Goal: Task Accomplishment & Management: Use online tool/utility

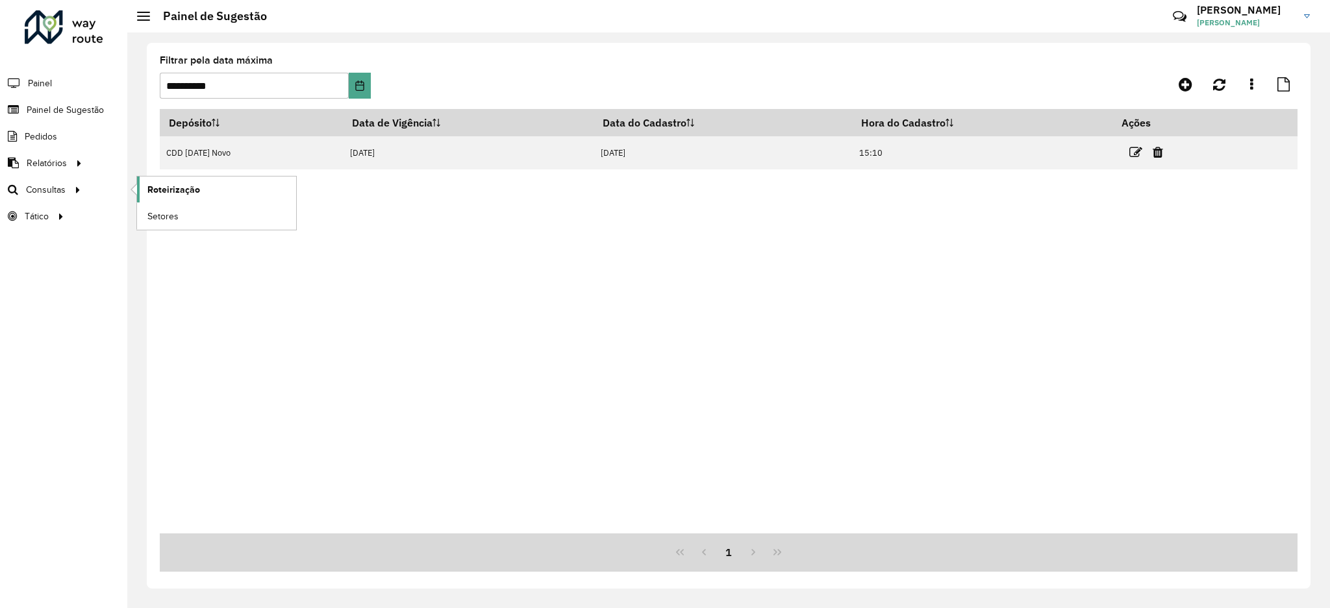
click at [168, 184] on span "Roteirização" at bounding box center [173, 190] width 53 height 14
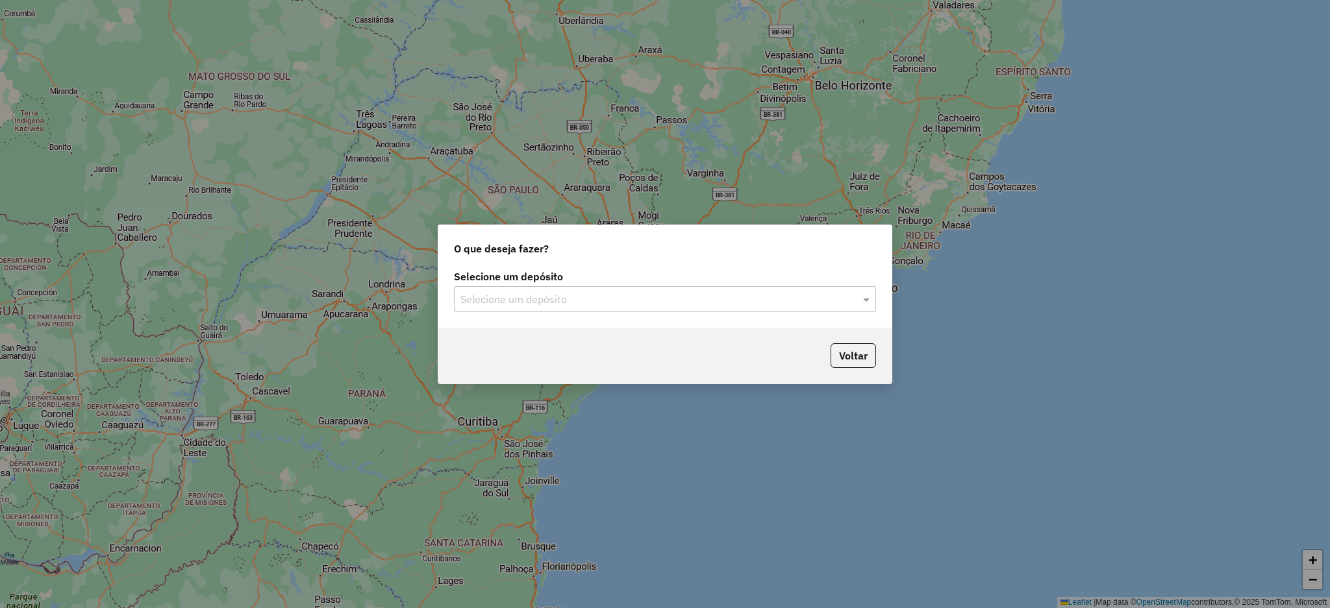
click at [514, 298] on input "text" at bounding box center [651, 300] width 383 height 16
click at [525, 336] on span "CDD [DATE] Novo" at bounding box center [501, 336] width 82 height 11
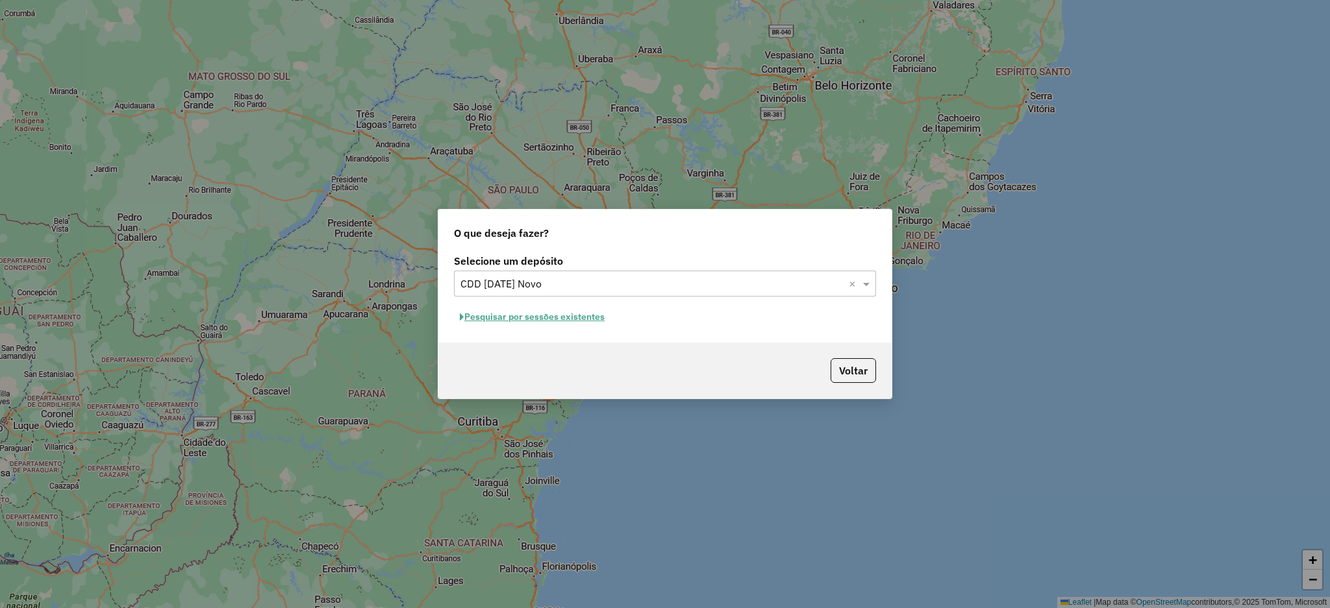
click at [546, 320] on button "Pesquisar por sessões existentes" at bounding box center [532, 317] width 157 height 20
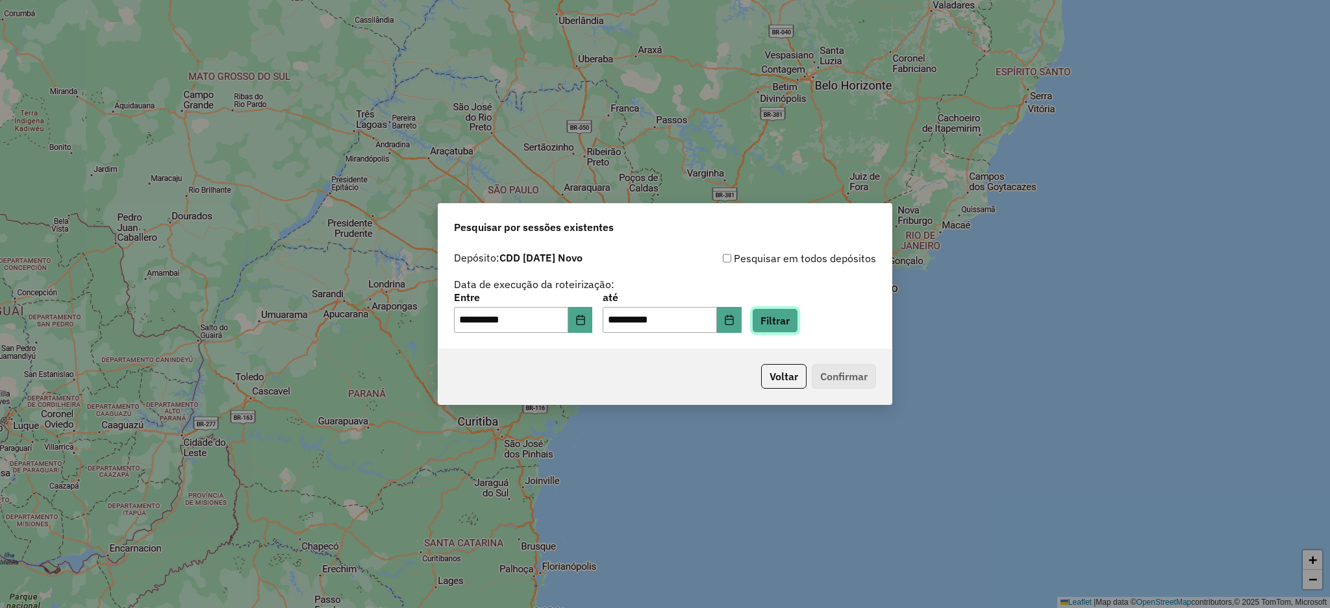
click at [798, 320] on button "Filtrar" at bounding box center [775, 320] width 46 height 25
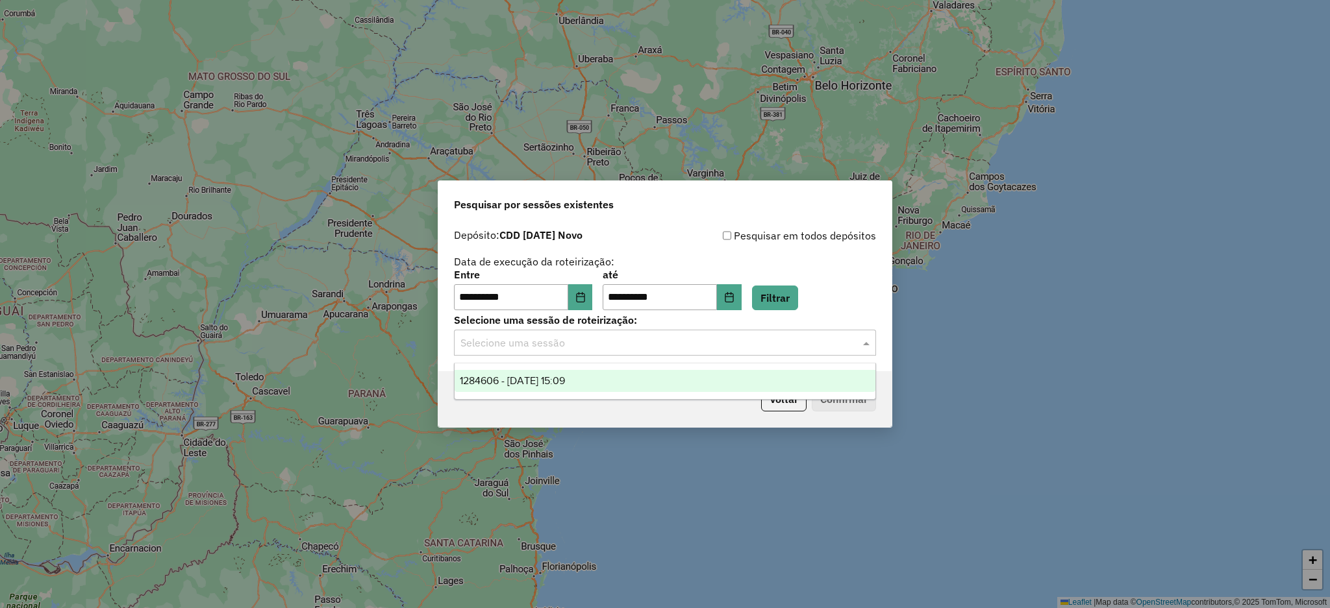
click at [828, 344] on input "text" at bounding box center [651, 344] width 383 height 16
click at [565, 384] on span "1284606 - 29/09/2025 15:09" at bounding box center [512, 380] width 105 height 11
click at [825, 405] on button "Confirmar" at bounding box center [844, 399] width 64 height 25
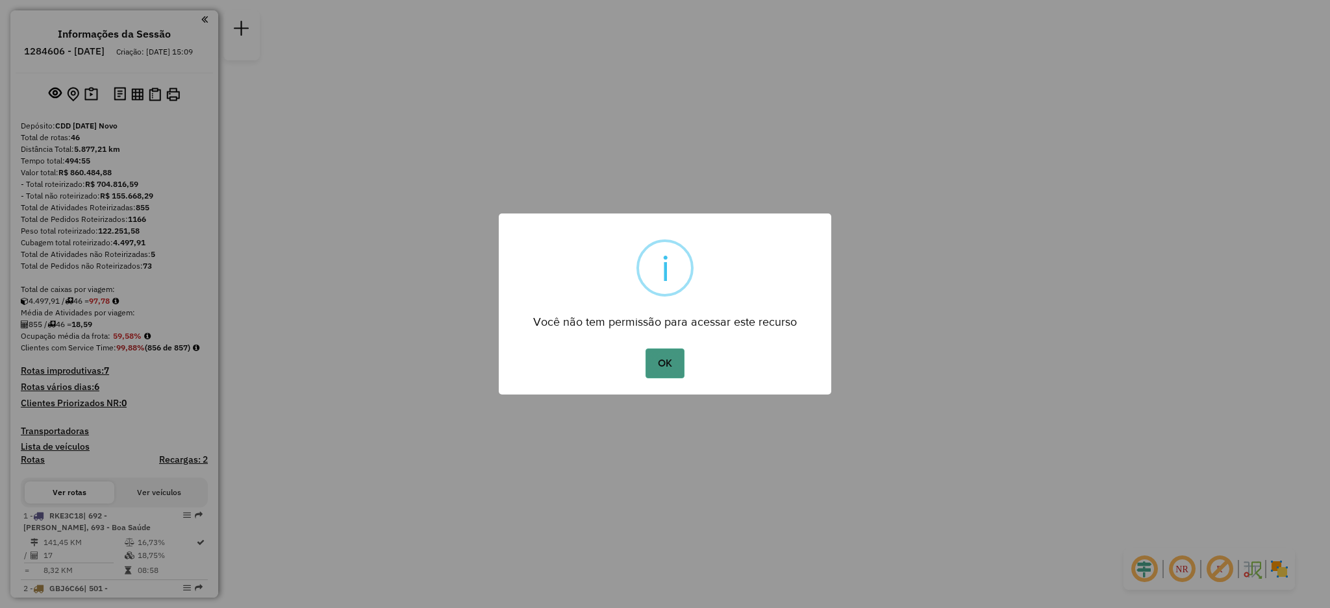
click at [656, 362] on button "OK" at bounding box center [665, 364] width 38 height 30
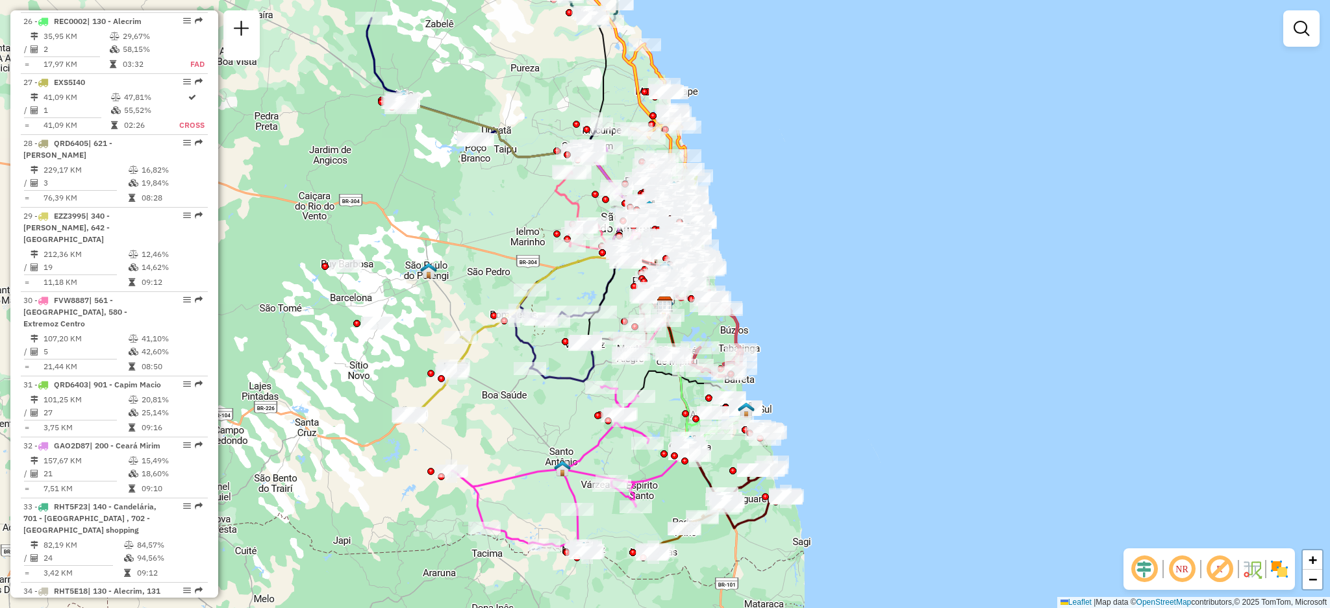
scroll to position [2511, 0]
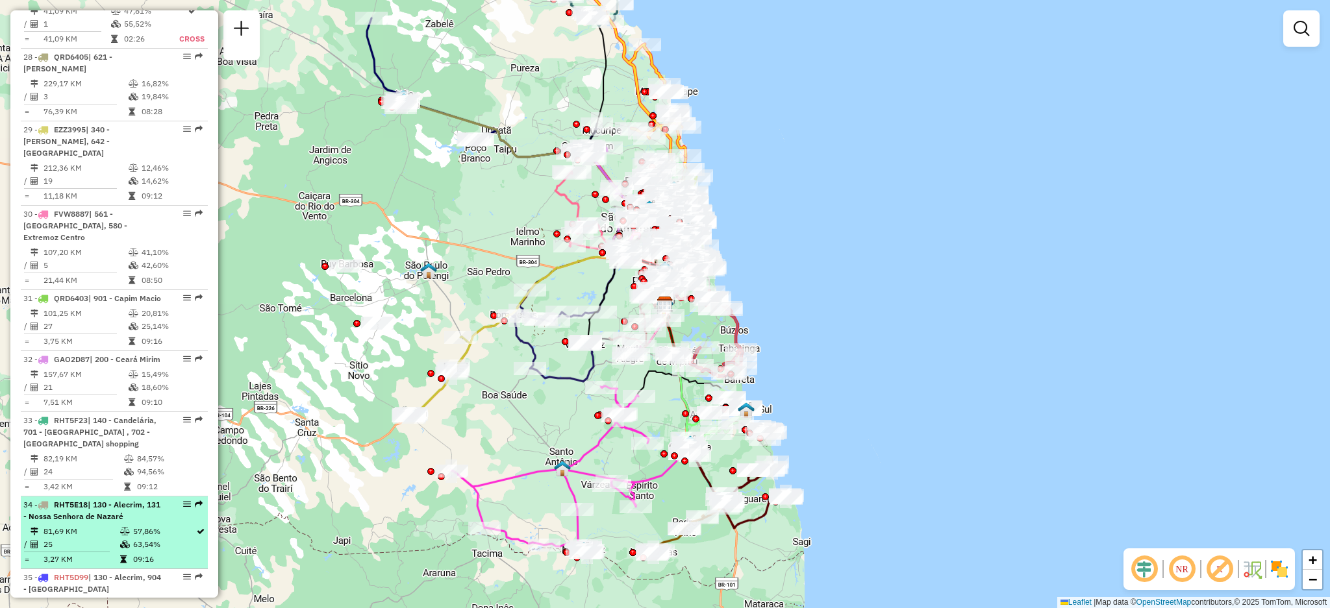
click at [172, 501] on div at bounding box center [183, 505] width 39 height 8
select select "**********"
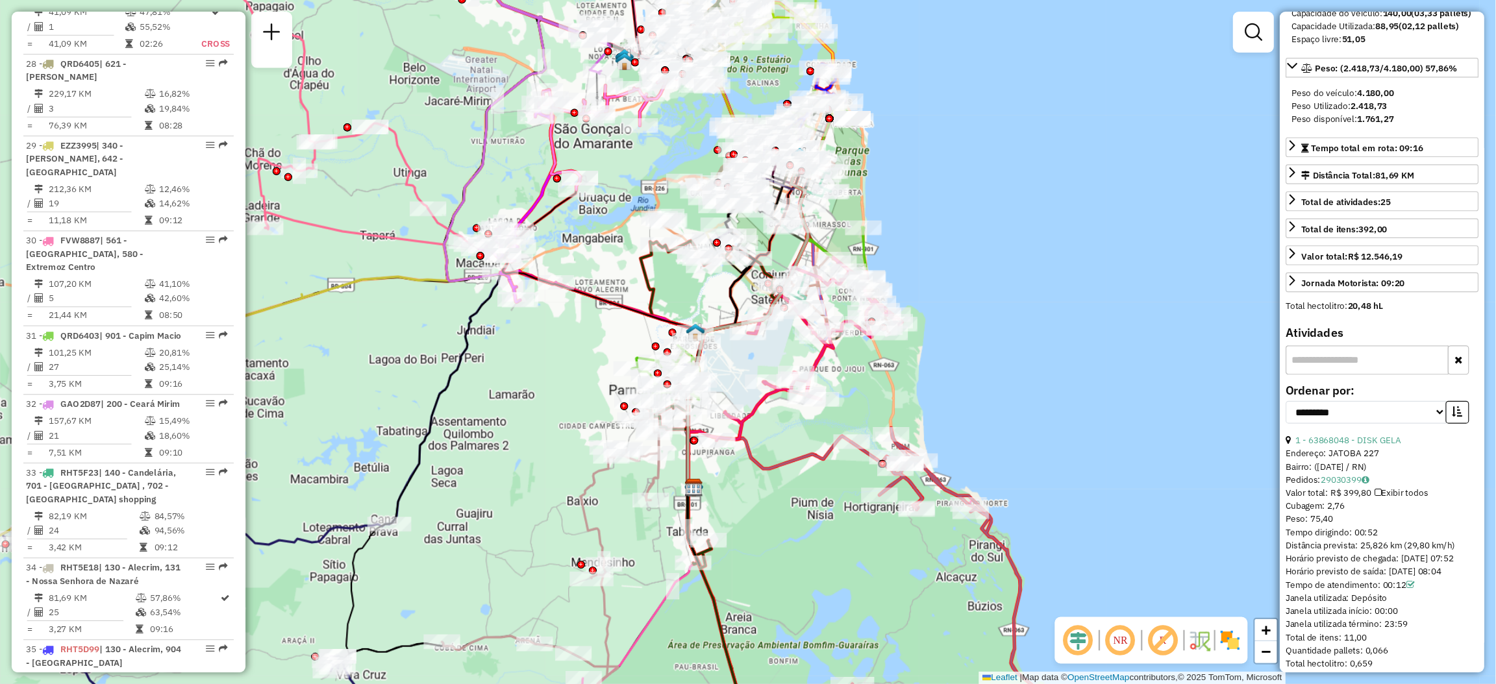
scroll to position [260, 0]
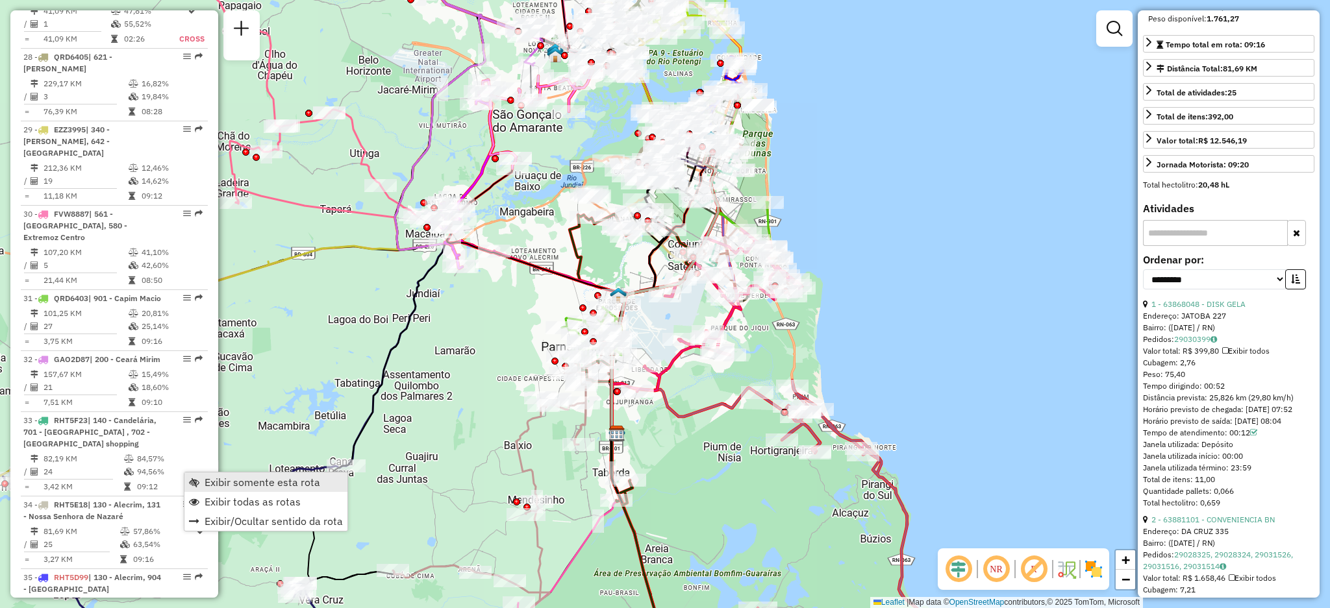
click at [250, 488] on span "Exibir somente esta rota" at bounding box center [263, 482] width 116 height 10
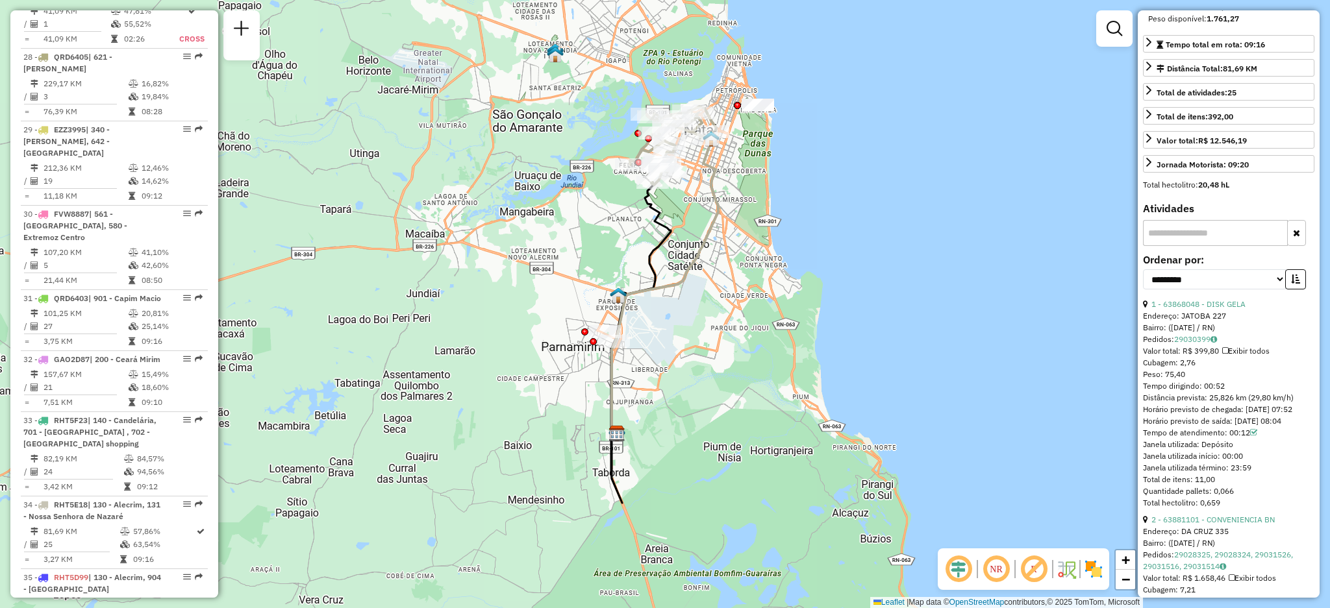
click at [997, 575] on em at bounding box center [996, 569] width 31 height 31
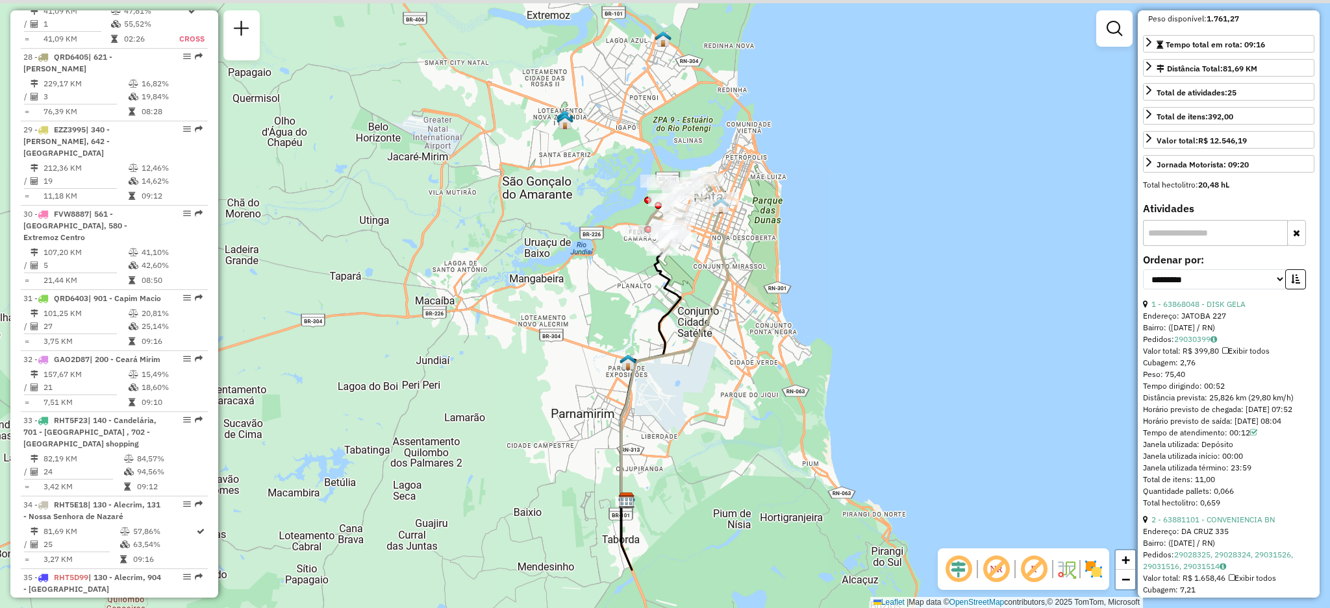
drag, startPoint x: 720, startPoint y: 295, endPoint x: 729, endPoint y: 362, distance: 67.6
click at [729, 362] on div "Janela de atendimento Grade de atendimento Capacidade Transportadoras Veículos …" at bounding box center [665, 304] width 1330 height 608
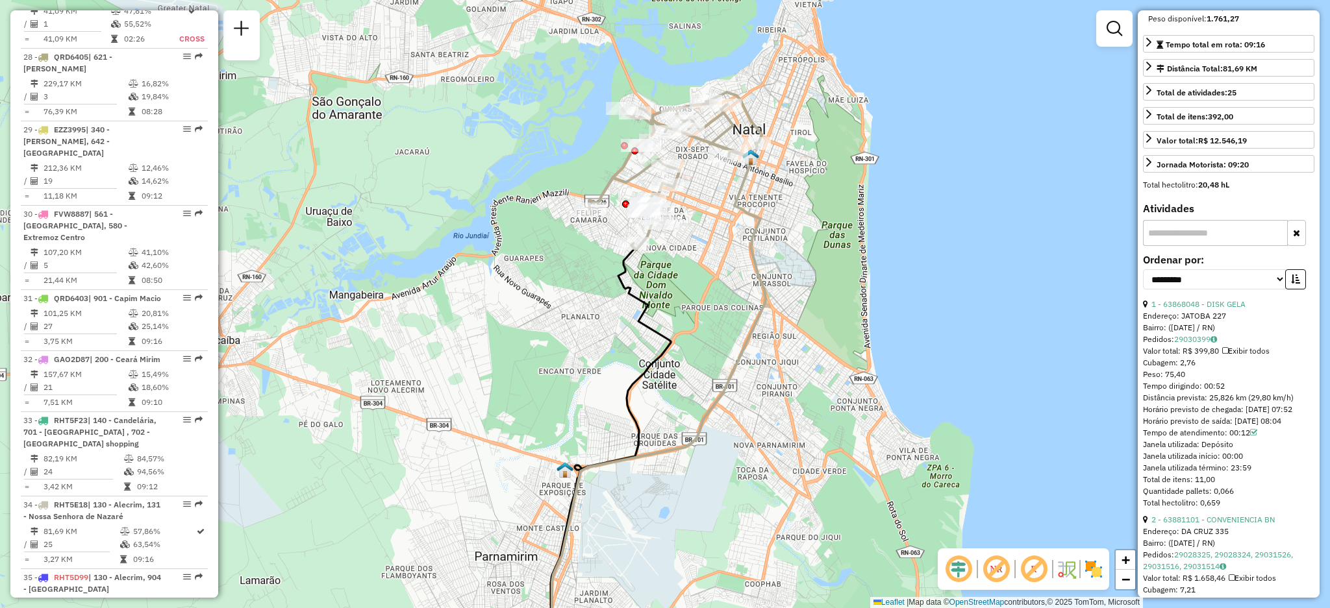
drag, startPoint x: 738, startPoint y: 319, endPoint x: 999, endPoint y: 475, distance: 304.6
click at [779, 386] on div "Janela de atendimento Grade de atendimento Capacidade Transportadoras Veículos …" at bounding box center [665, 304] width 1330 height 608
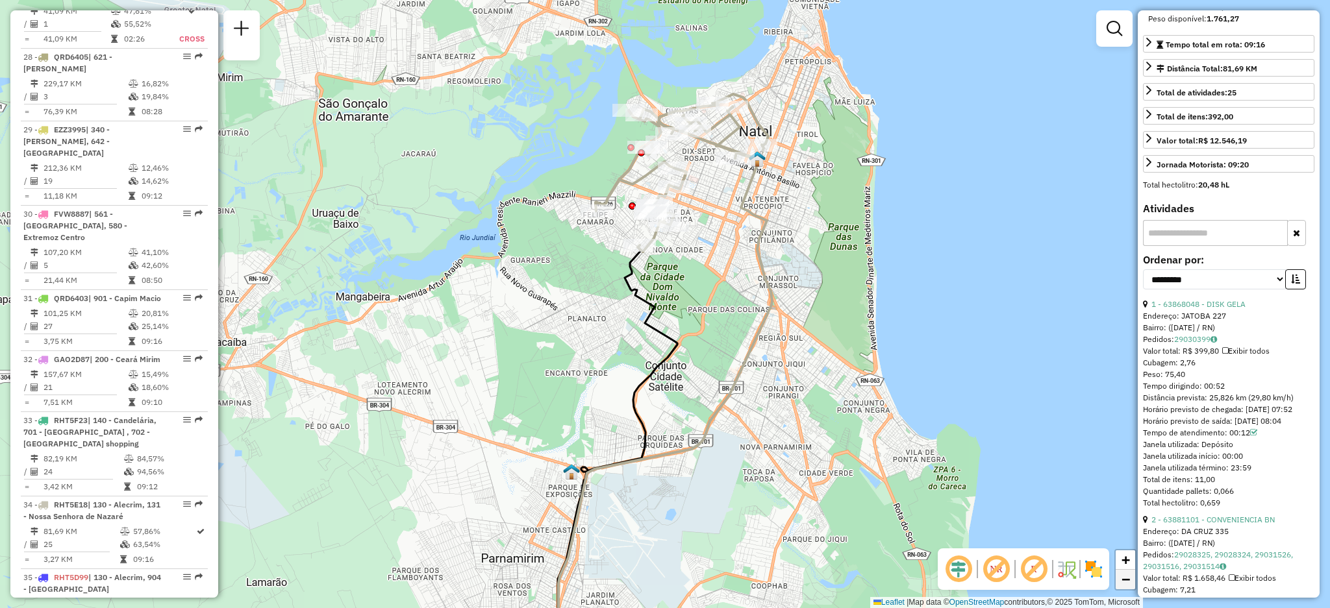
click at [1127, 581] on span "−" at bounding box center [1126, 579] width 8 height 16
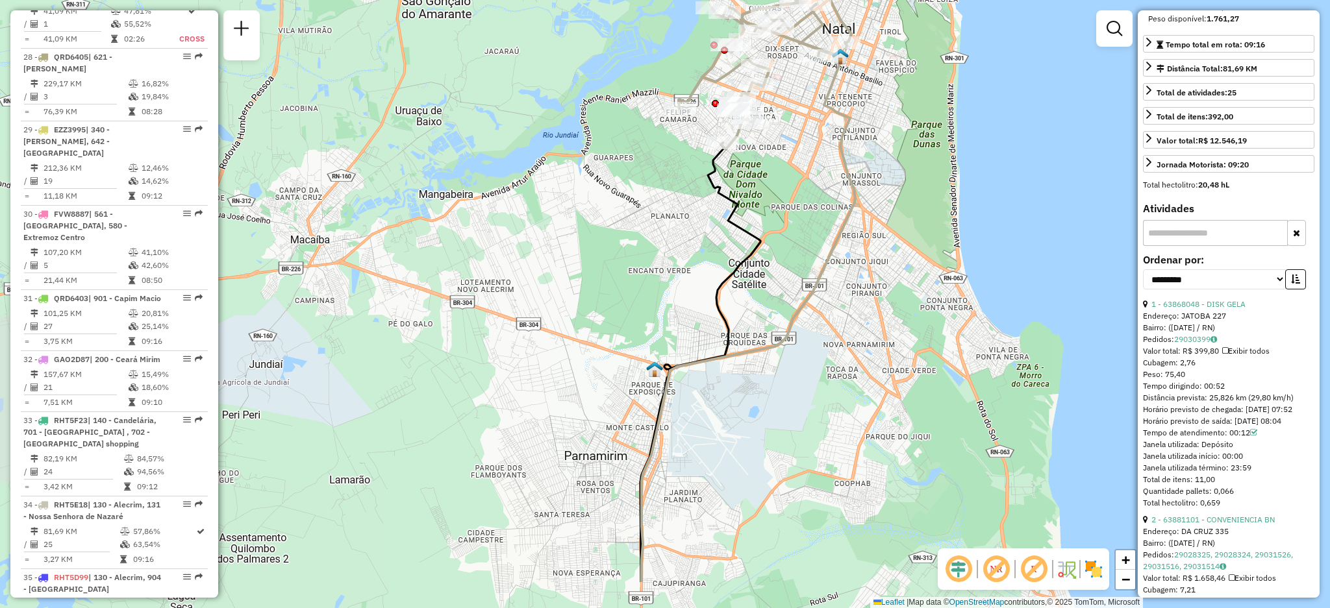
drag, startPoint x: 714, startPoint y: 288, endPoint x: 839, endPoint y: 203, distance: 150.9
click at [839, 203] on div "Janela de atendimento Grade de atendimento Capacidade Transportadoras Veículos …" at bounding box center [665, 304] width 1330 height 608
click at [1125, 581] on span "−" at bounding box center [1126, 579] width 8 height 16
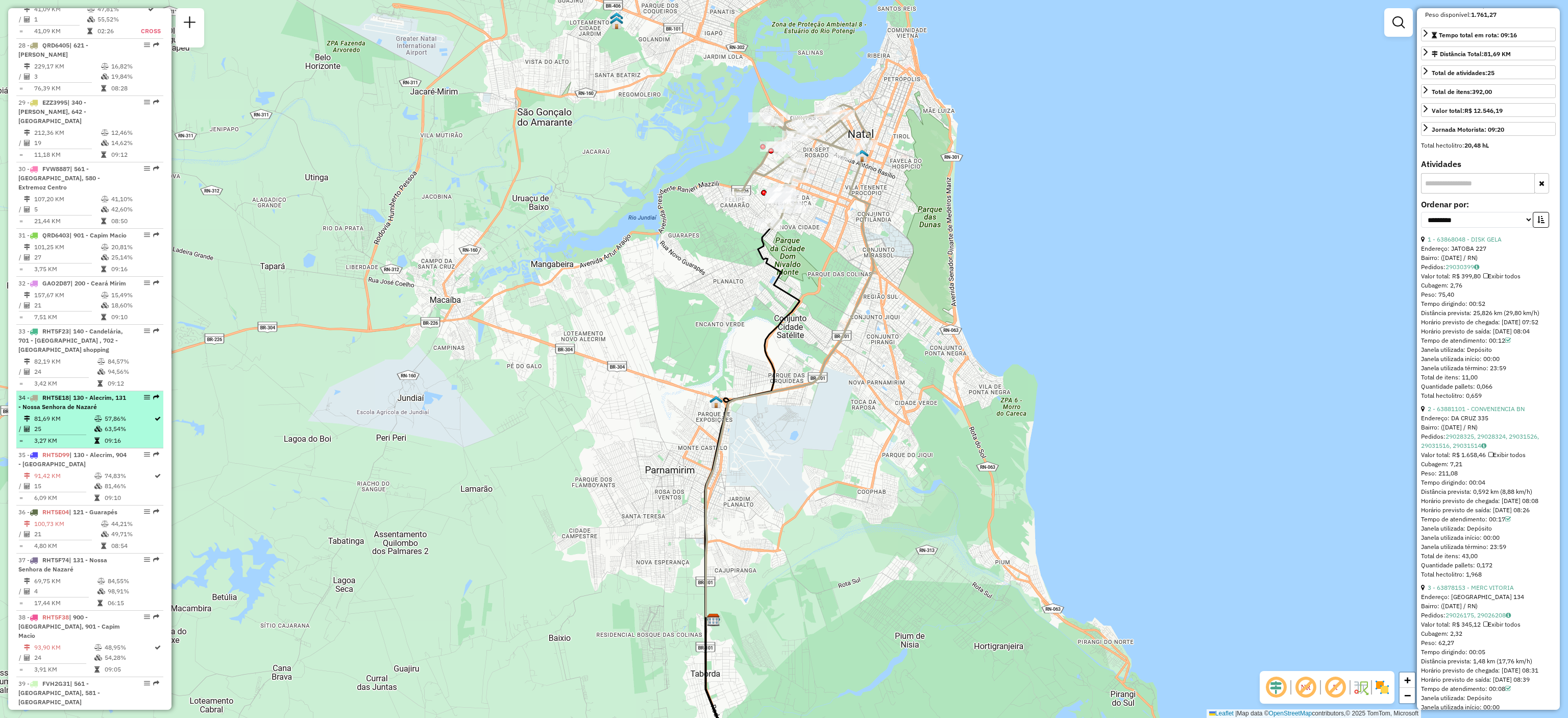
drag, startPoint x: 969, startPoint y: 17, endPoint x: 134, endPoint y: 397, distance: 917.4
click at [134, 424] on td "63,54%" at bounding box center [128, 429] width 50 height 10
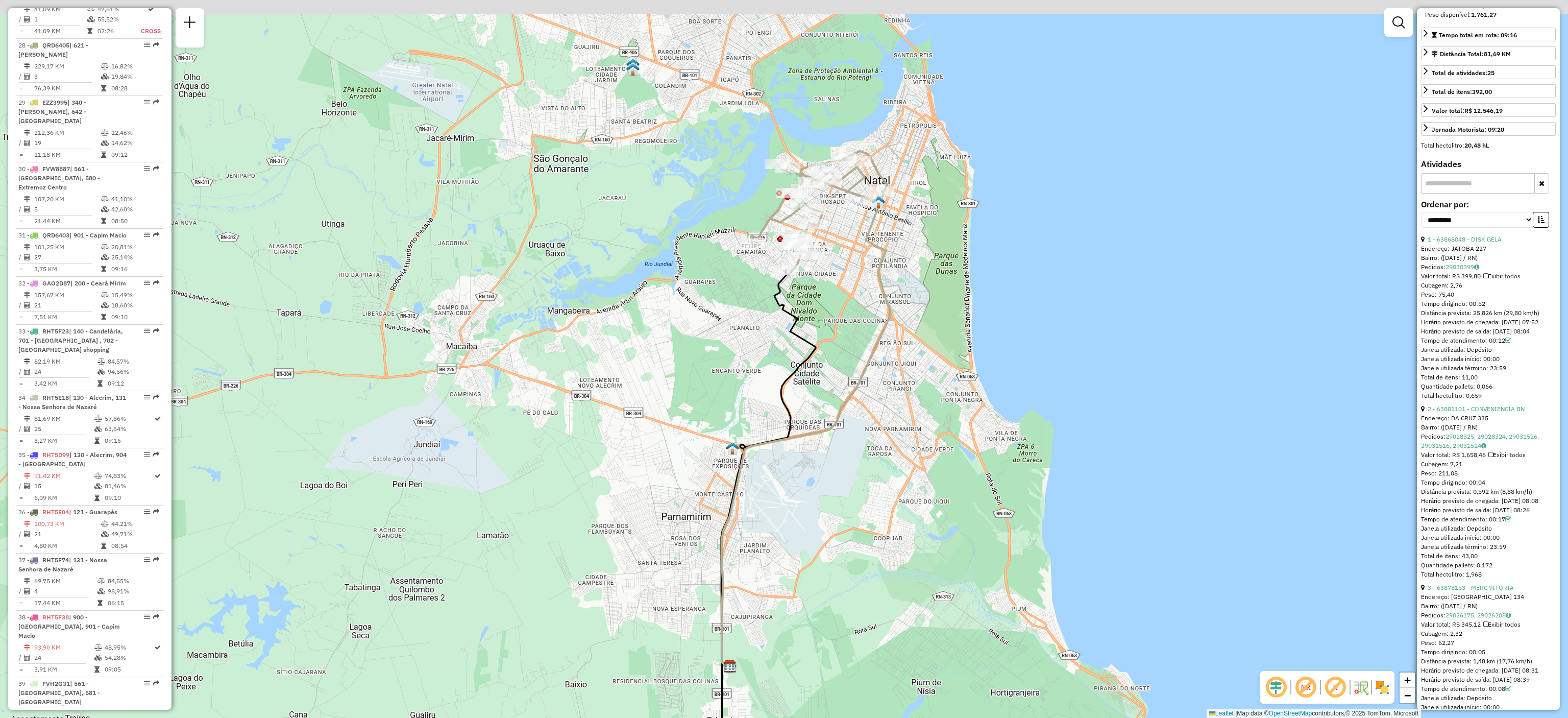
drag, startPoint x: 839, startPoint y: 225, endPoint x: 863, endPoint y: 345, distance: 122.4
click at [863, 345] on div "Janela de atendimento Grade de atendimento Capacidade Transportadoras Veículos …" at bounding box center [784, 359] width 1568 height 718
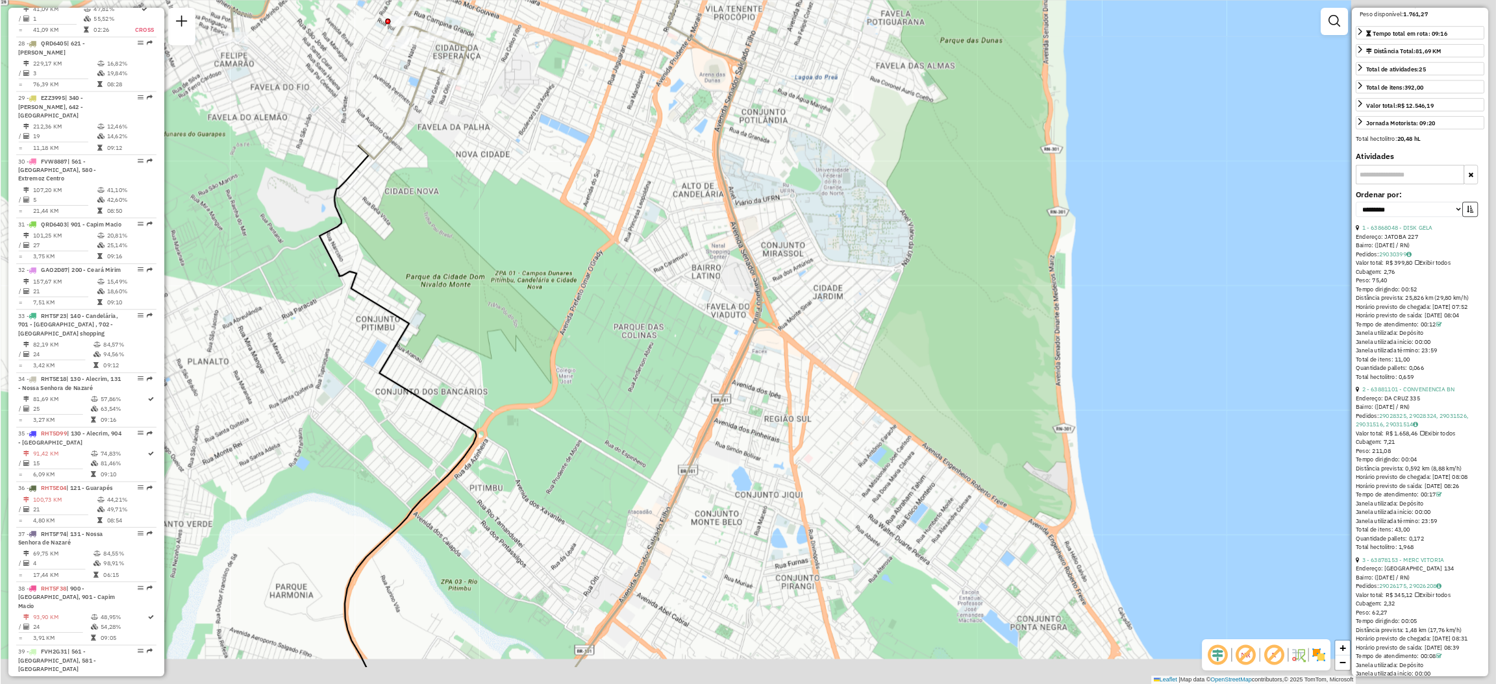
scroll to position [259, 0]
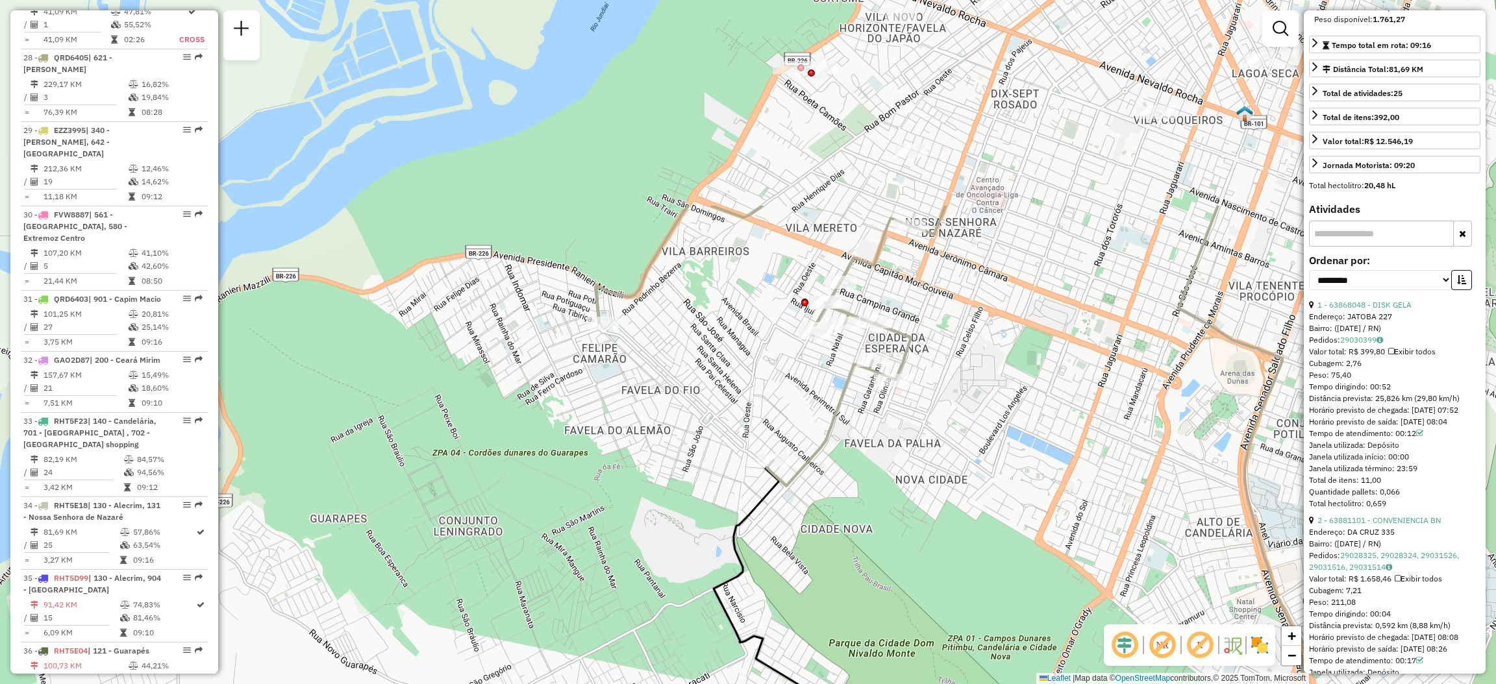
drag, startPoint x: 646, startPoint y: 217, endPoint x: 929, endPoint y: 420, distance: 347.6
click at [926, 489] on div "Janela de atendimento Grade de atendimento Capacidade Transportadoras Veículos …" at bounding box center [748, 342] width 1496 height 684
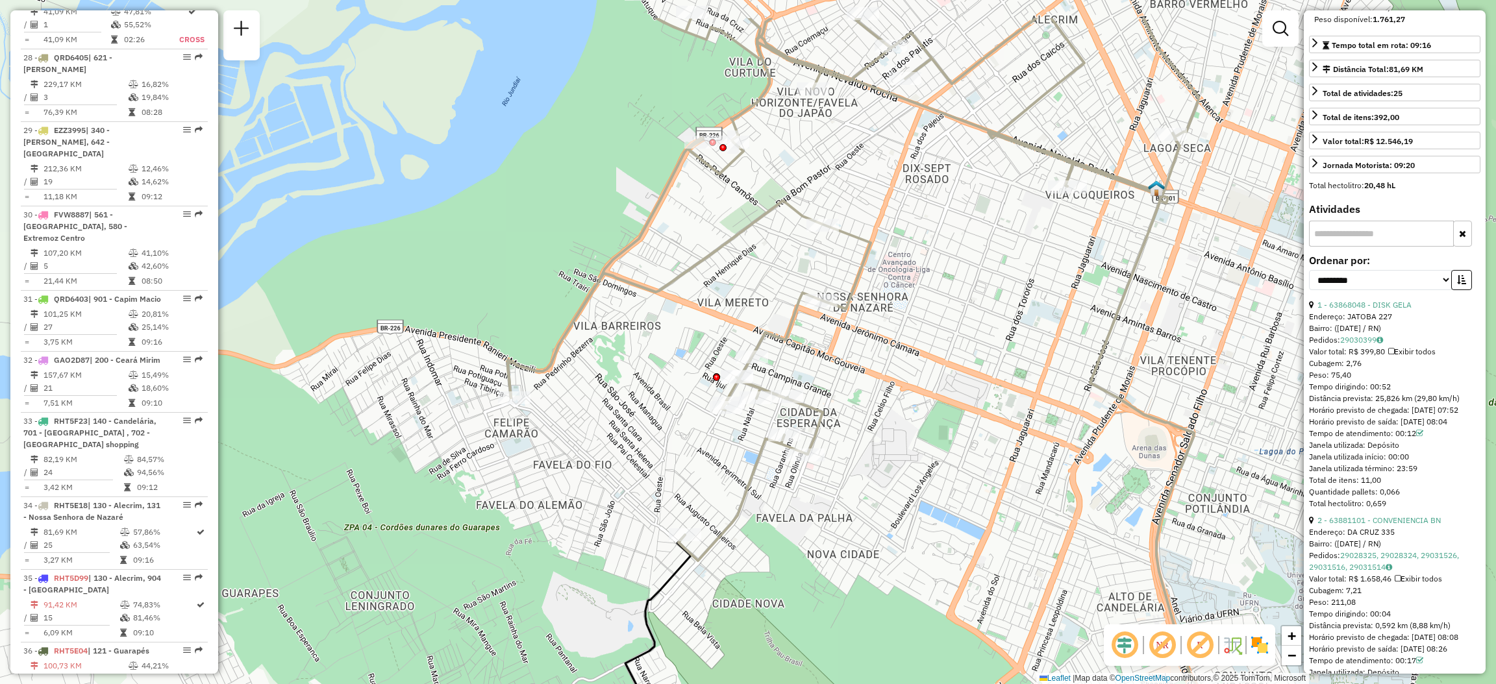
drag, startPoint x: 1042, startPoint y: 407, endPoint x: 964, endPoint y: 494, distance: 116.8
click at [964, 494] on div "Janela de atendimento Grade de atendimento Capacidade Transportadoras Veículos …" at bounding box center [748, 342] width 1496 height 684
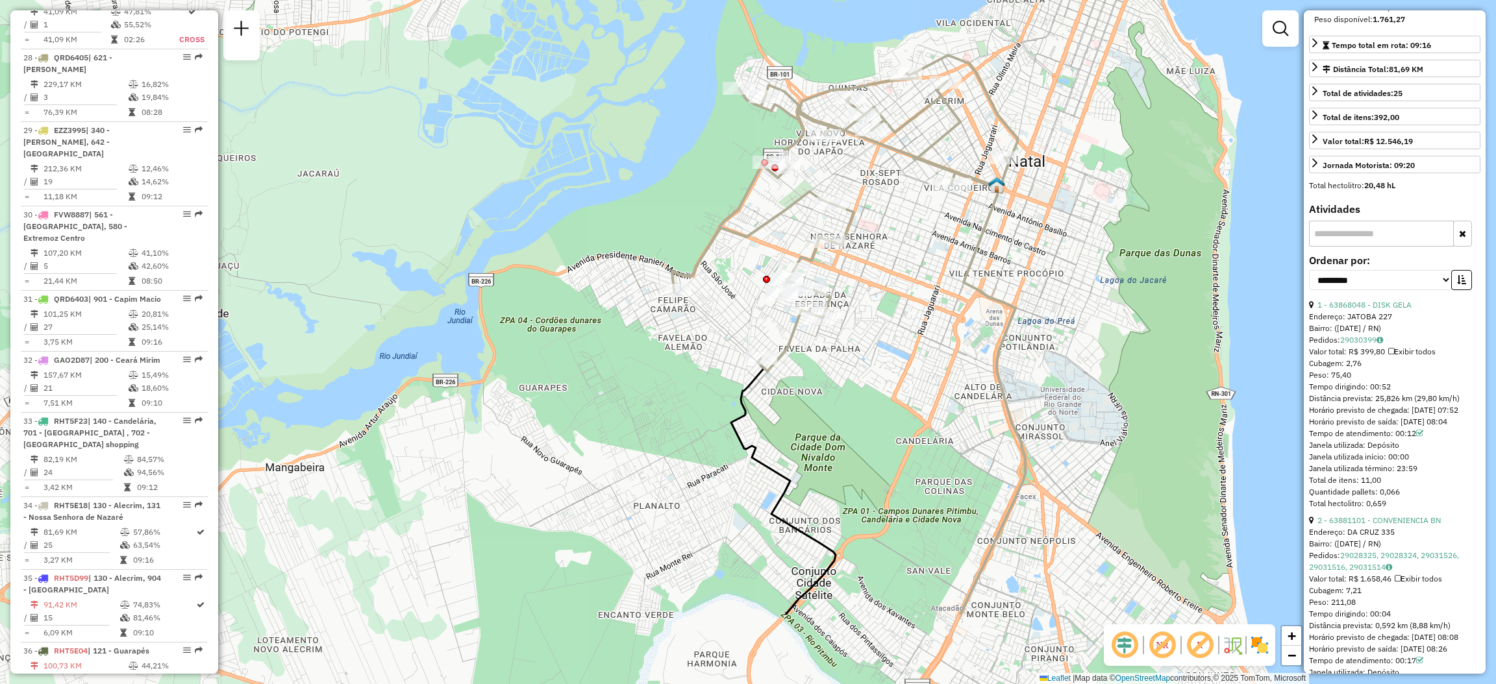
drag, startPoint x: 1030, startPoint y: 417, endPoint x: 964, endPoint y: 279, distance: 153.1
click at [964, 279] on icon at bounding box center [882, 351] width 286 height 527
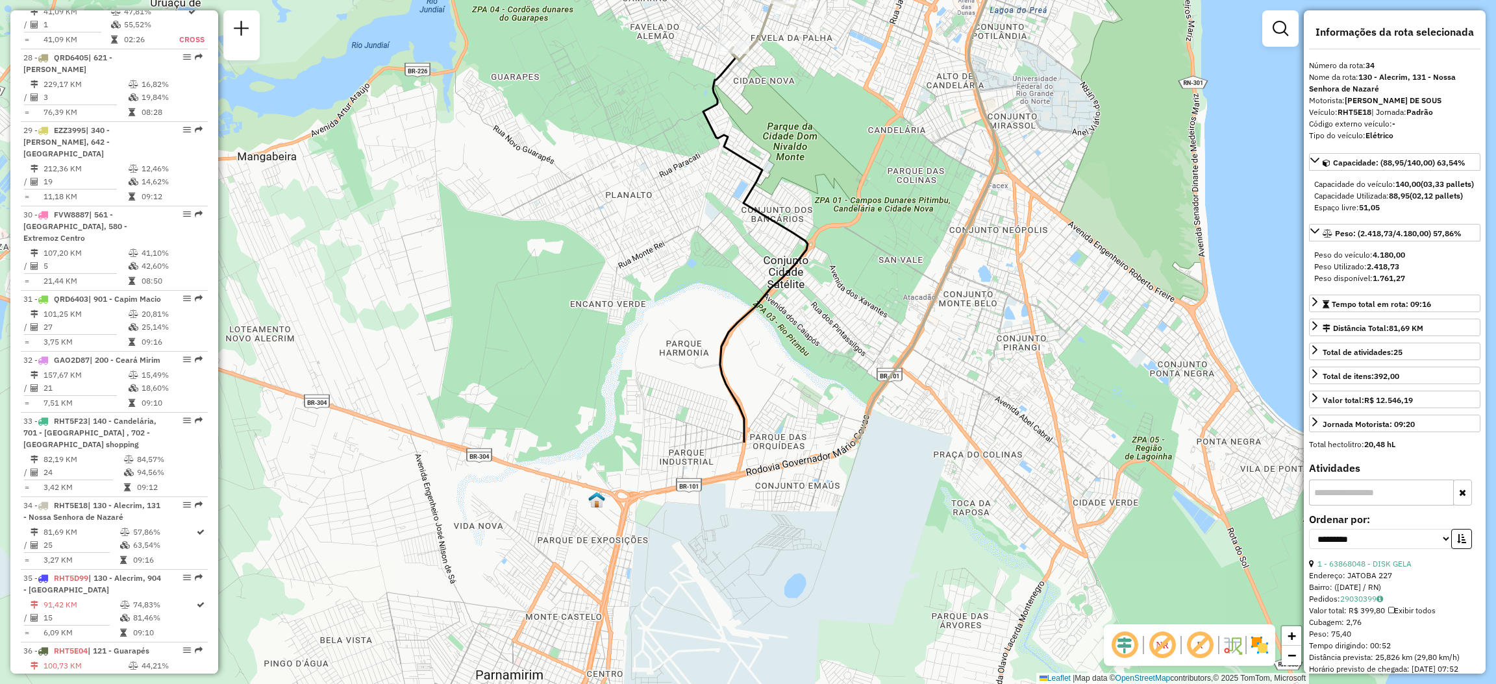
drag, startPoint x: 1020, startPoint y: 503, endPoint x: 994, endPoint y: 202, distance: 301.7
click at [994, 202] on div "Janela de atendimento Grade de atendimento Capacidade Transportadoras Veículos …" at bounding box center [748, 342] width 1496 height 684
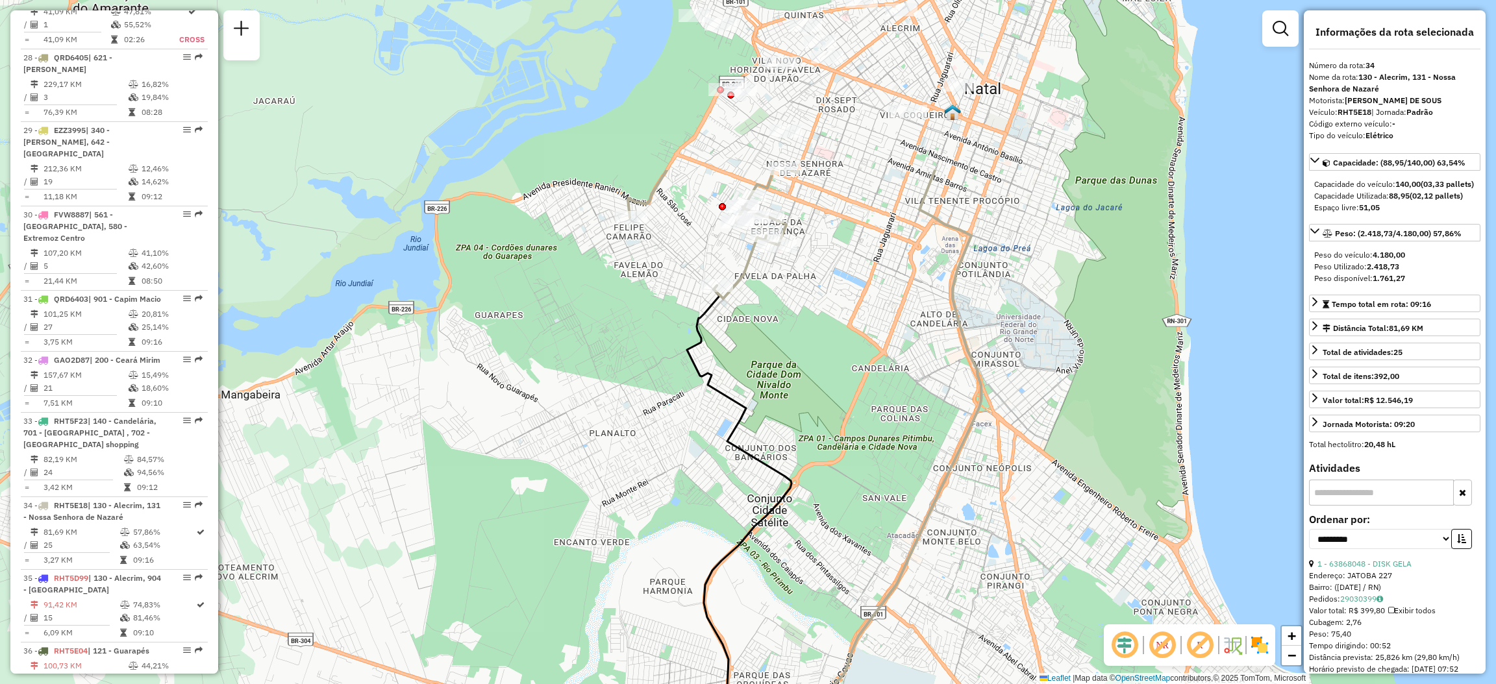
drag, startPoint x: 942, startPoint y: 337, endPoint x: 925, endPoint y: 555, distance: 218.2
click at [925, 576] on div "Janela de atendimento Grade de atendimento Capacidade Transportadoras Veículos …" at bounding box center [748, 342] width 1496 height 684
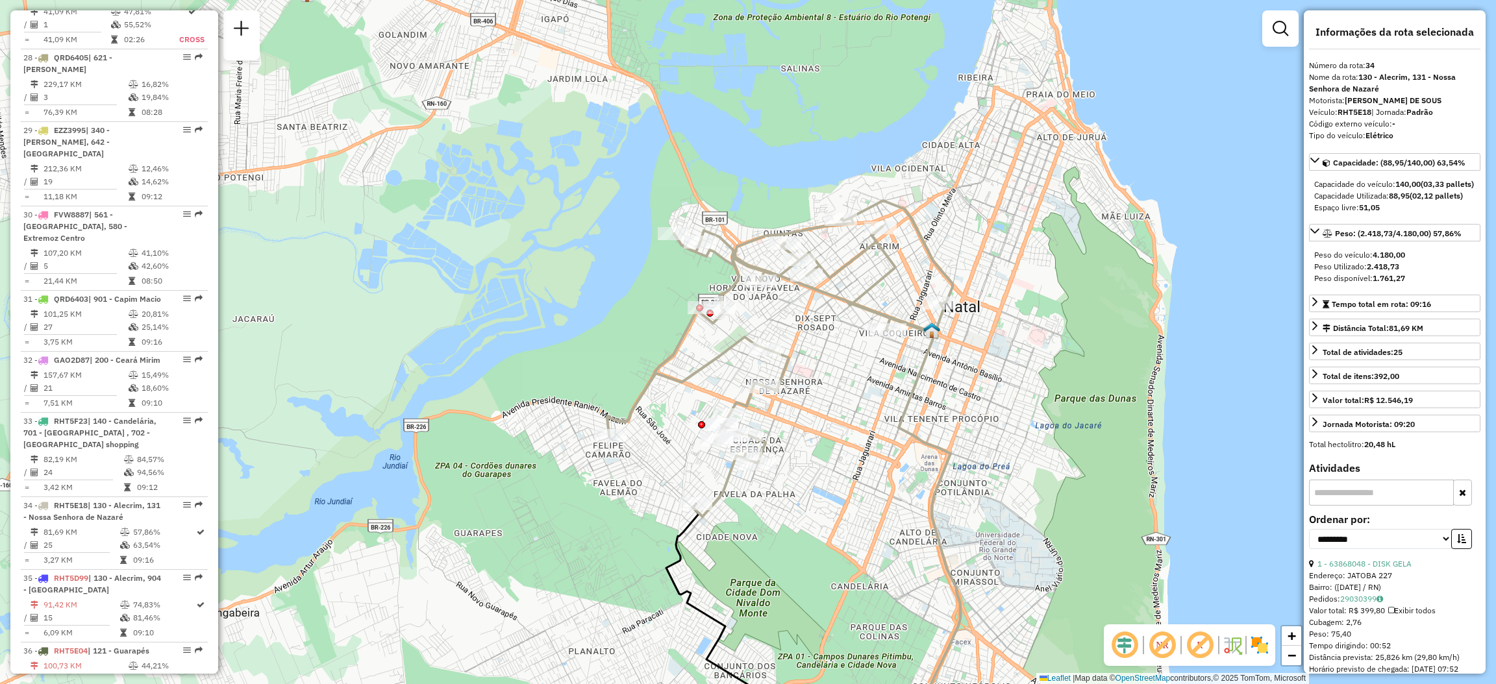
drag, startPoint x: 938, startPoint y: 334, endPoint x: 919, endPoint y: 551, distance: 217.8
click at [919, 551] on div "Janela de atendimento Grade de atendimento Capacidade Transportadoras Veículos …" at bounding box center [748, 342] width 1496 height 684
click at [1294, 608] on span "+" at bounding box center [1292, 636] width 8 height 16
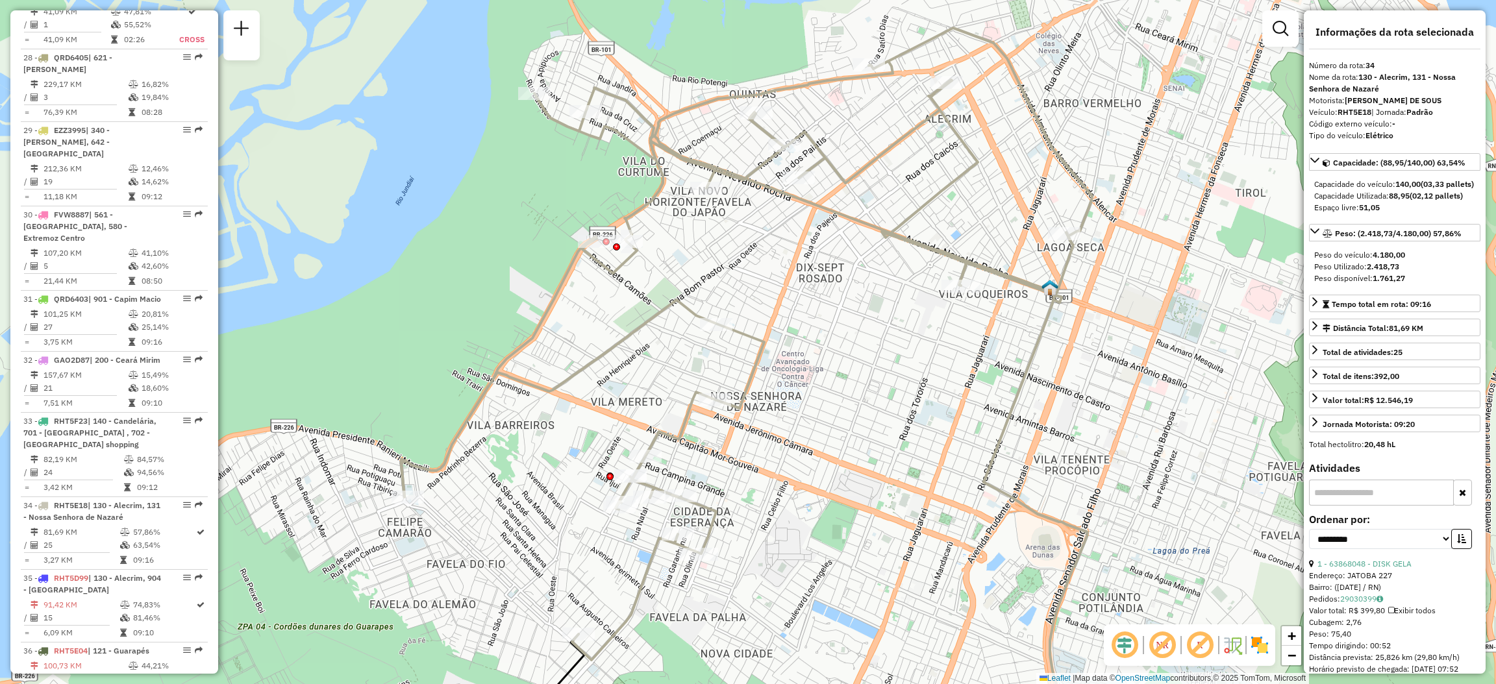
drag, startPoint x: 1125, startPoint y: 458, endPoint x: 1061, endPoint y: 427, distance: 71.2
click at [1061, 427] on div "Janela de atendimento Grade de atendimento Capacidade Transportadoras Veículos …" at bounding box center [748, 342] width 1496 height 684
